Goal: Book appointment/travel/reservation

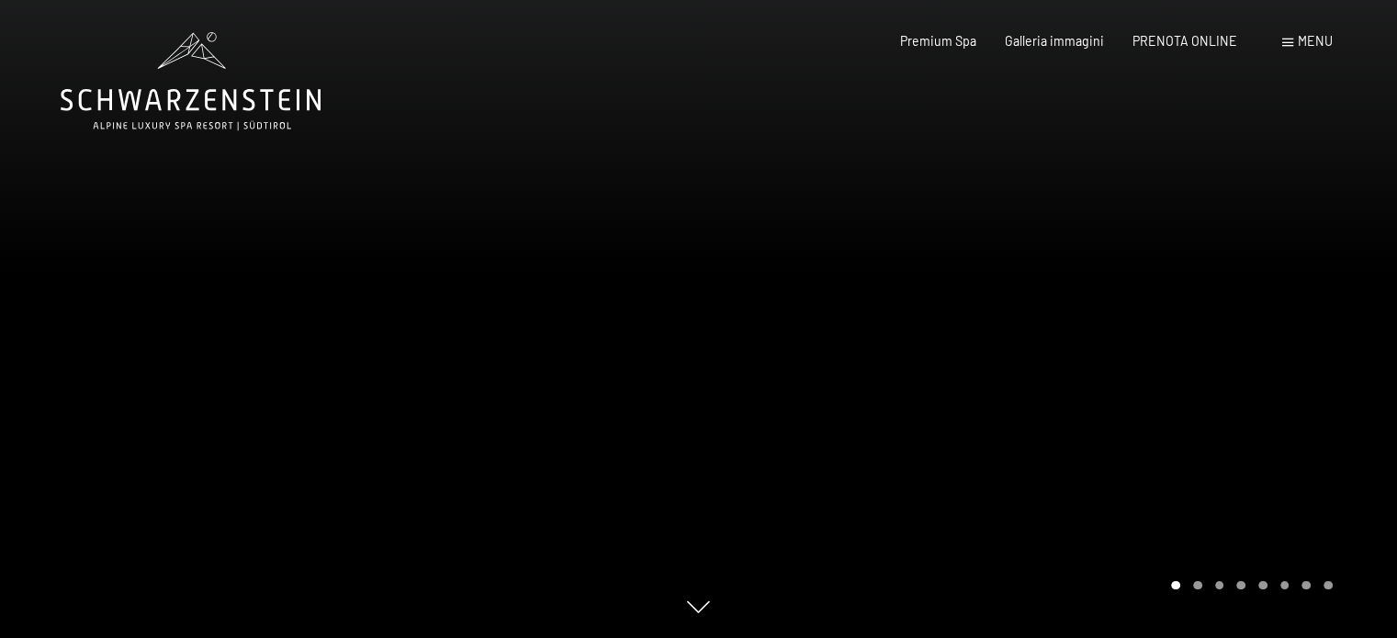
click at [1288, 39] on span at bounding box center [1287, 43] width 11 height 8
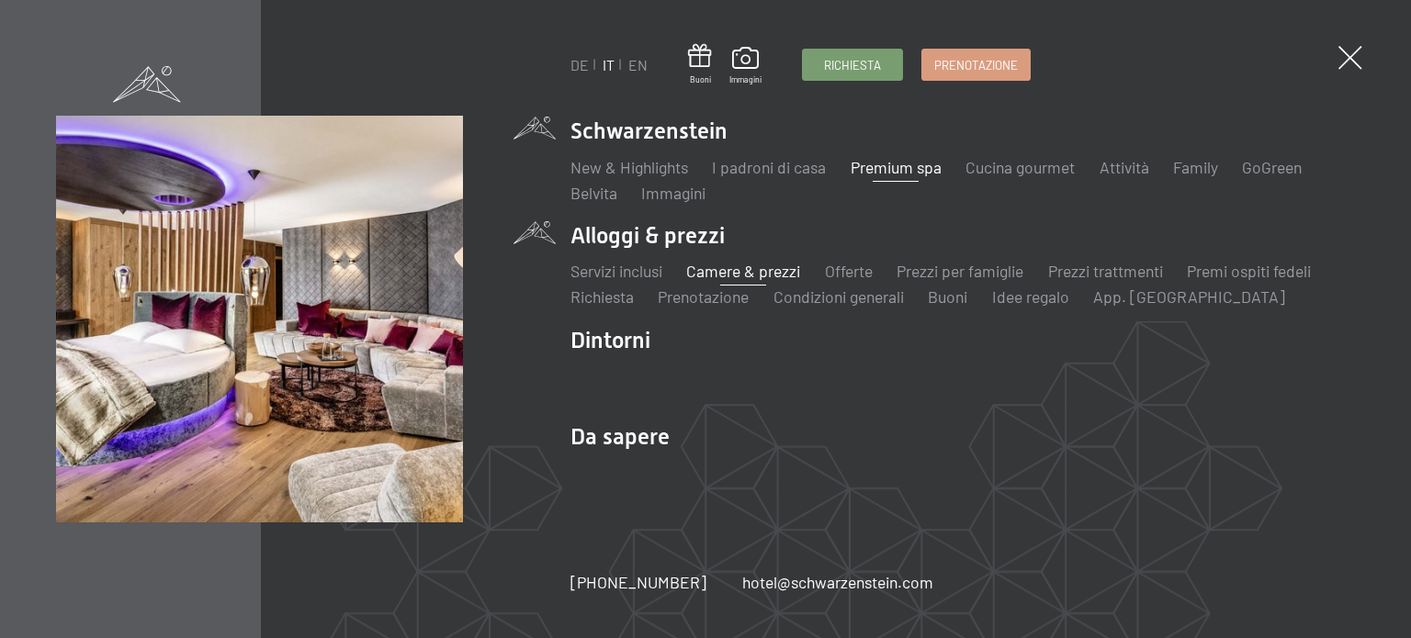
click at [737, 278] on link "Camere & prezzi" at bounding box center [743, 271] width 114 height 20
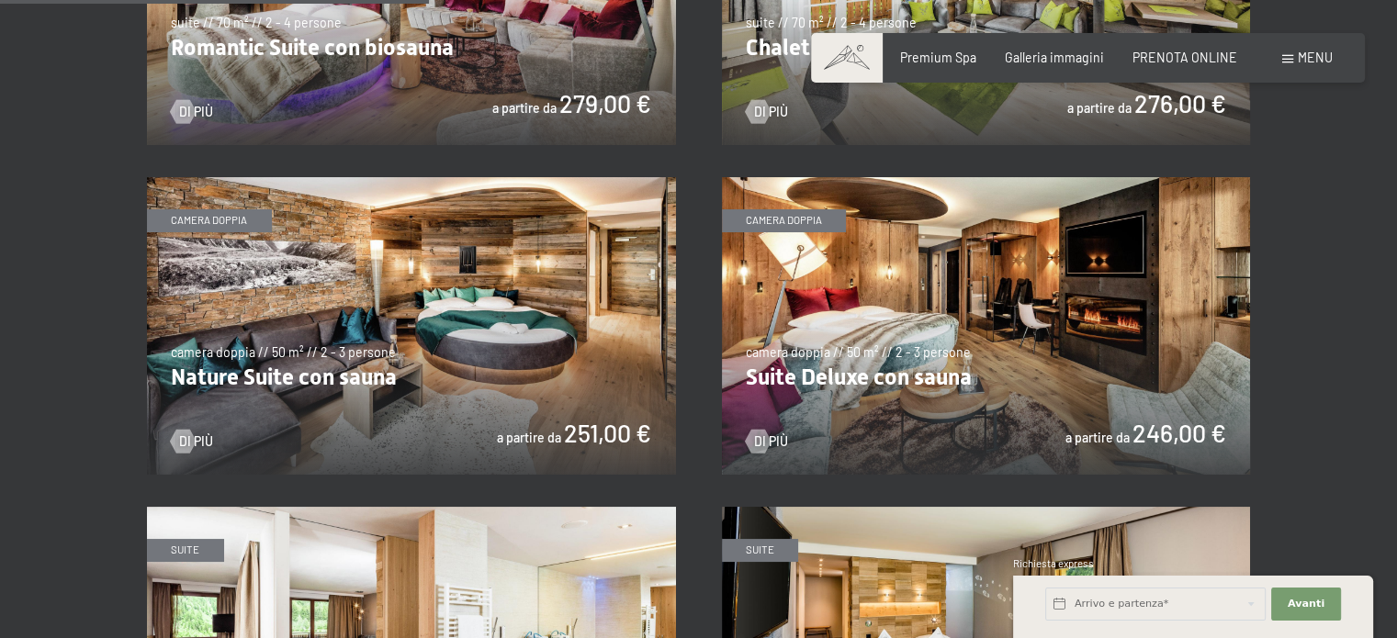
scroll to position [1618, 0]
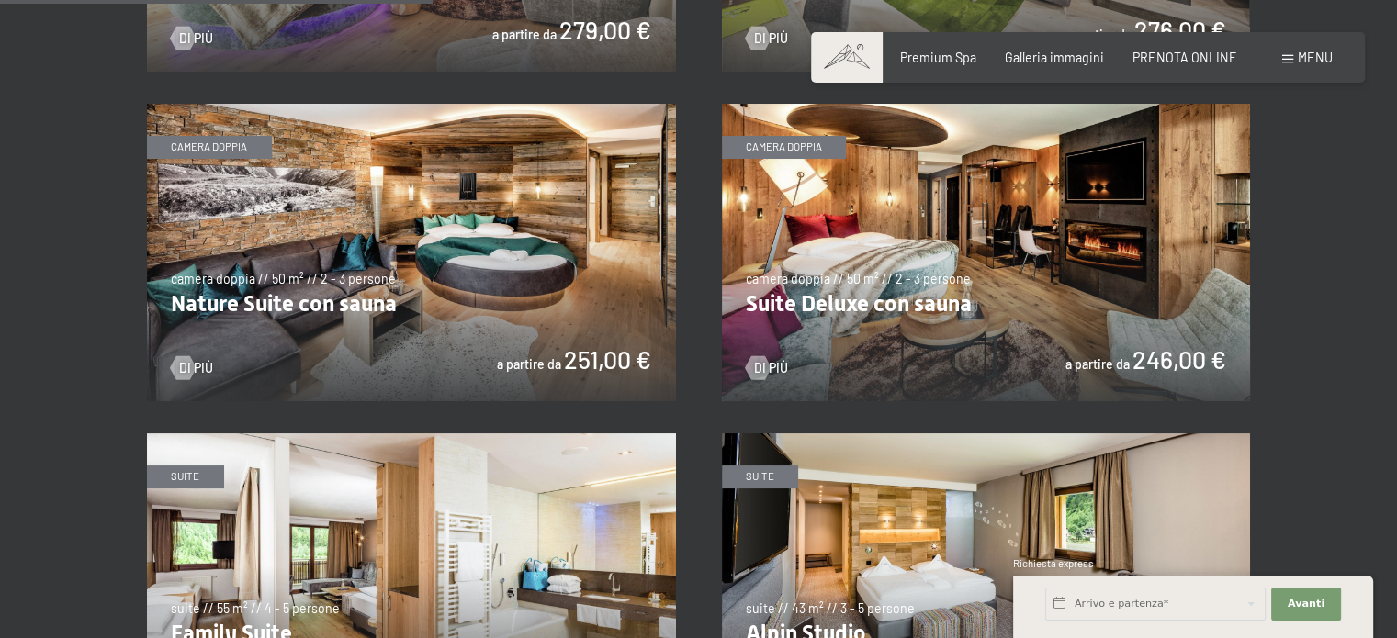
click at [1309, 168] on div "✓ tutte le categorie ✓ suite ✓ camera doppia ✓ camera singola tutte le categori…" at bounding box center [698, 536] width 1224 height 2368
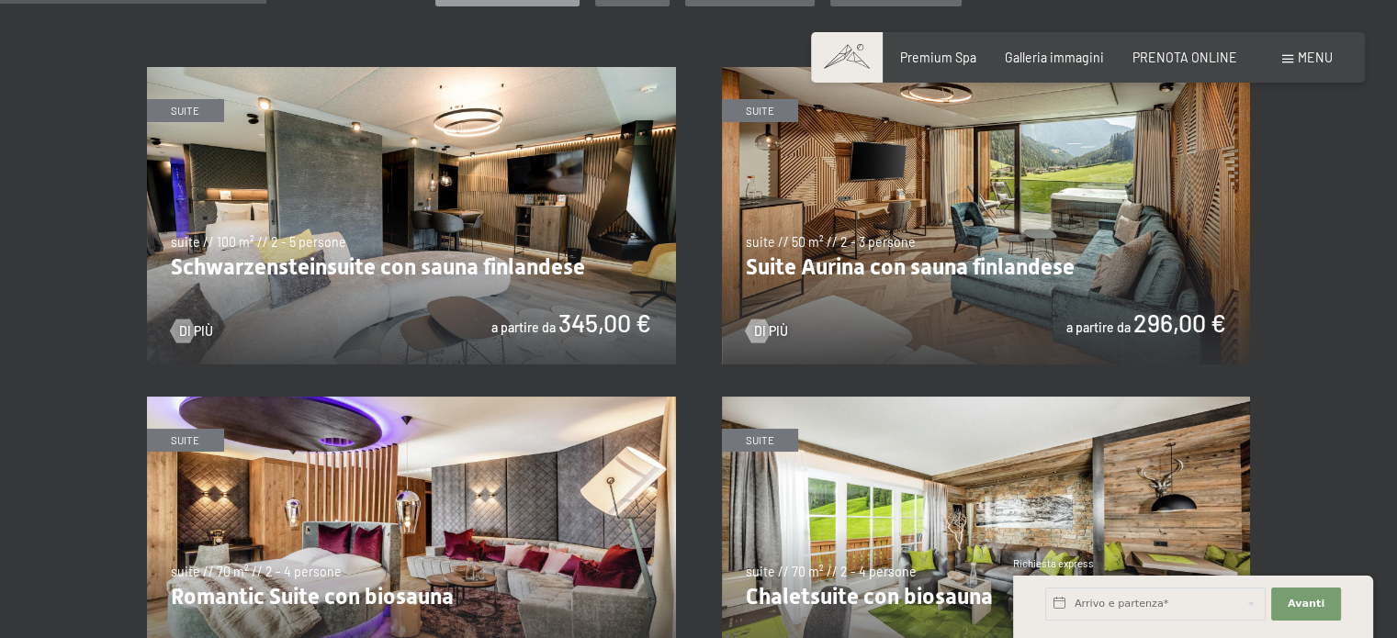
scroll to position [995, 0]
click at [1068, 58] on span "Galleria immagini" at bounding box center [1054, 55] width 99 height 16
